Goal: Information Seeking & Learning: Learn about a topic

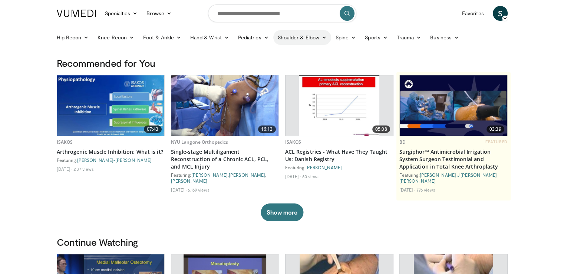
click at [295, 37] on link "Shoulder & Elbow" at bounding box center [302, 37] width 58 height 15
click at [263, 64] on link "Shoulder" at bounding box center [287, 67] width 88 height 12
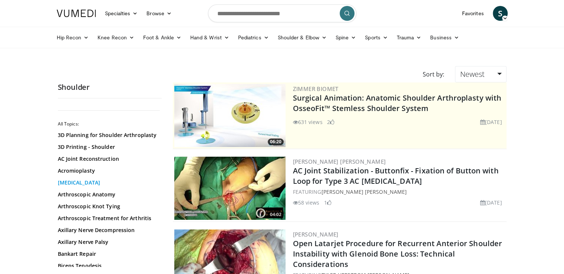
click at [91, 181] on link "[MEDICAL_DATA]" at bounding box center [108, 182] width 100 height 7
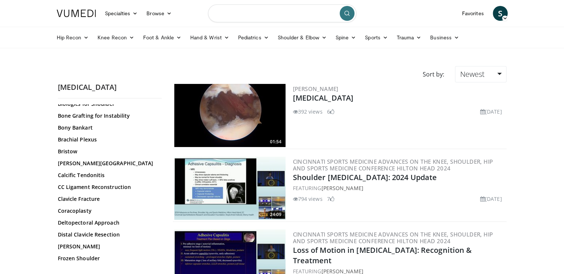
click at [244, 6] on input "Search topics, interventions" at bounding box center [282, 13] width 148 height 18
type input "**********"
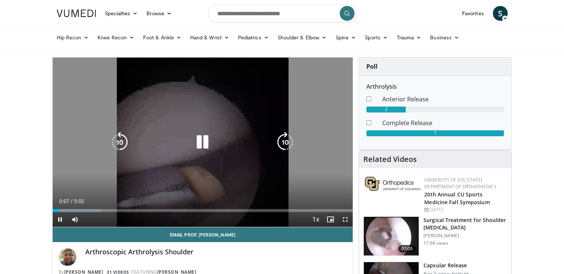
click at [199, 141] on icon "Video Player" at bounding box center [202, 142] width 21 height 21
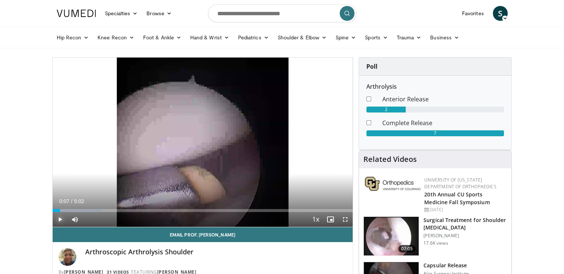
click at [62, 219] on span "Video Player" at bounding box center [60, 219] width 15 height 15
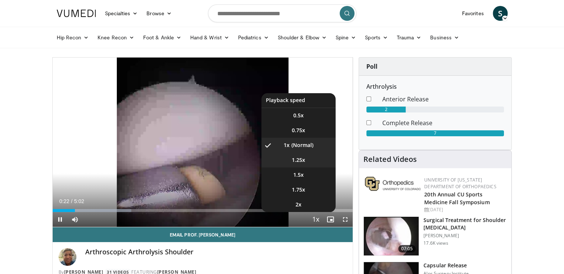
click at [299, 161] on span "1.25x" at bounding box center [298, 159] width 13 height 7
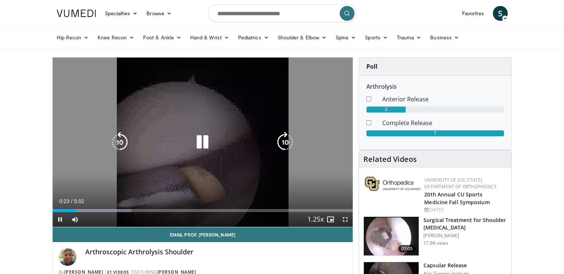
click at [306, 171] on div "10 seconds Tap to unmute" at bounding box center [203, 142] width 301 height 169
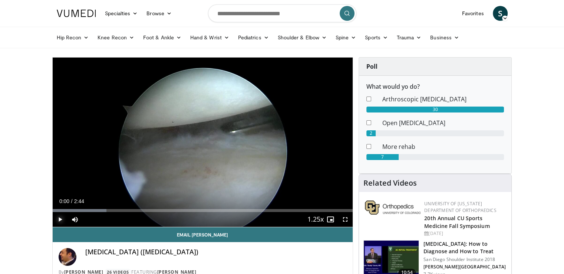
click at [62, 220] on span "Video Player" at bounding box center [60, 219] width 15 height 15
click at [56, 218] on span "Video Player" at bounding box center [60, 219] width 15 height 15
click at [60, 219] on span "Video Player" at bounding box center [60, 219] width 15 height 15
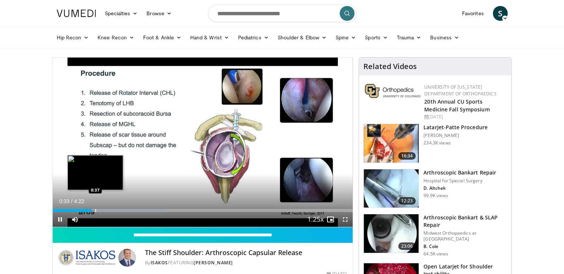
click at [95, 209] on div "Progress Bar" at bounding box center [95, 210] width 1 height 3
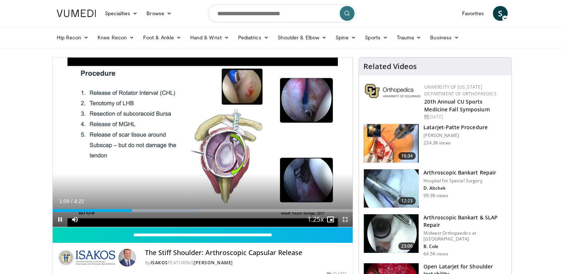
click at [347, 218] on span "Video Player" at bounding box center [345, 219] width 15 height 15
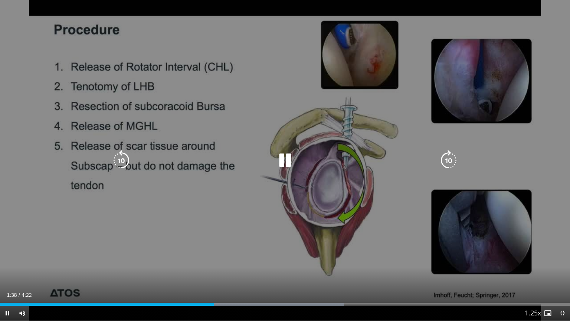
click at [286, 161] on icon "Video Player" at bounding box center [285, 160] width 21 height 21
click at [288, 160] on icon "Video Player" at bounding box center [285, 160] width 21 height 21
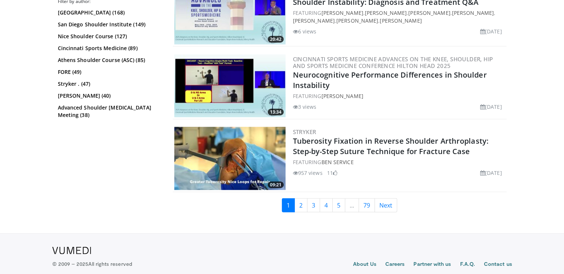
scroll to position [1781, 0]
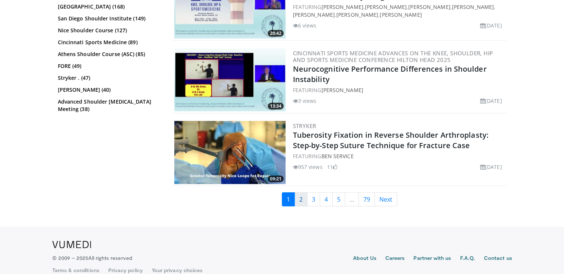
click at [302, 193] on link "2" at bounding box center [301, 199] width 13 height 14
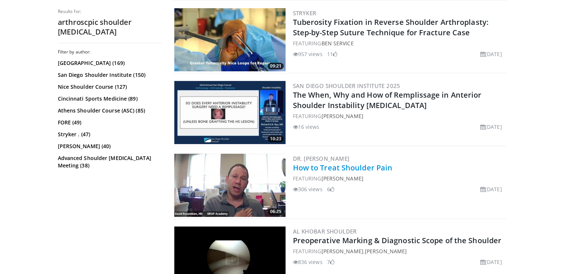
scroll to position [334, 0]
